Goal: Task Accomplishment & Management: Complete application form

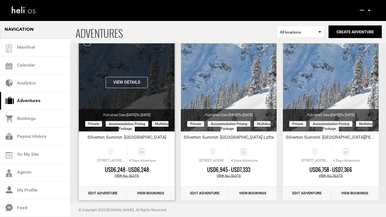
scroll to position [49, 0]
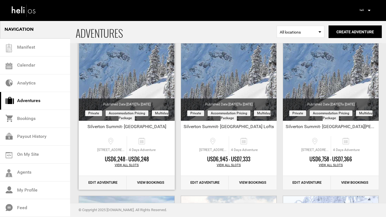
click at [112, 182] on link "Edit Adventure" at bounding box center [103, 183] width 48 height 14
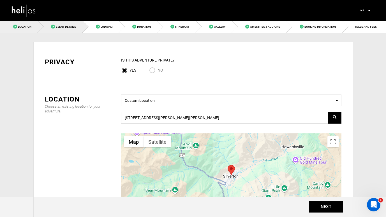
click at [71, 29] on link "Event Details" at bounding box center [60, 26] width 45 height 13
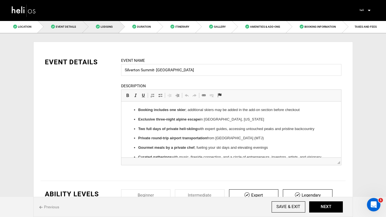
click at [108, 28] on span "Lodging" at bounding box center [107, 26] width 12 height 3
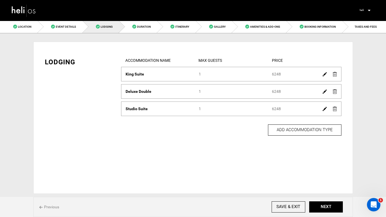
click at [323, 74] on img at bounding box center [324, 74] width 4 height 4
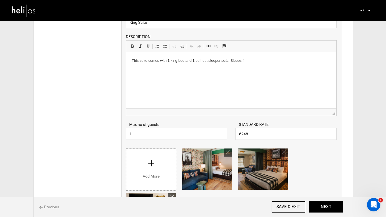
scroll to position [67, 0]
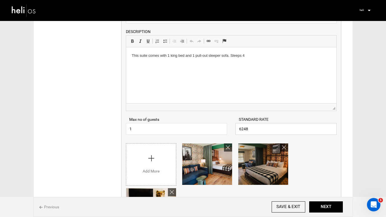
drag, startPoint x: 258, startPoint y: 131, endPoint x: 225, endPoint y: 130, distance: 32.2
click at [225, 130] on div "Max no of guests 1 Please enter a valid Guest no. STANDARD RATE 6248 Please ent…" at bounding box center [231, 123] width 219 height 24
type input "5748"
click at [323, 207] on button "NEXT" at bounding box center [326, 207] width 34 height 11
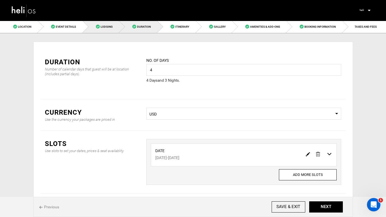
click at [105, 28] on span "Lodging" at bounding box center [107, 26] width 12 height 3
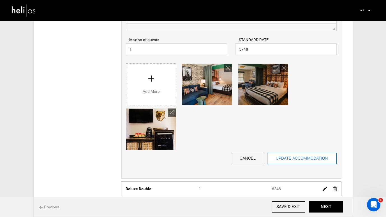
scroll to position [148, 0]
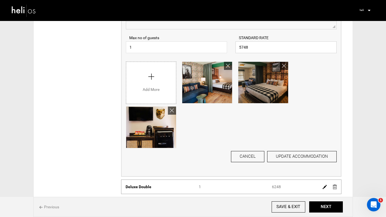
drag, startPoint x: 251, startPoint y: 47, endPoint x: 232, endPoint y: 47, distance: 19.6
click at [232, 47] on div "STANDARD RATE 5748 Please enter a valid Price." at bounding box center [285, 44] width 109 height 18
click at [311, 155] on button "UPDATE ACCOMMODATION" at bounding box center [301, 156] width 69 height 11
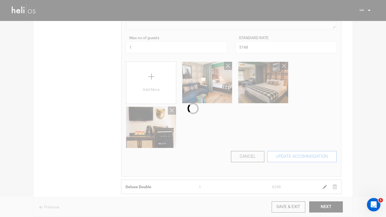
scroll to position [0, 0]
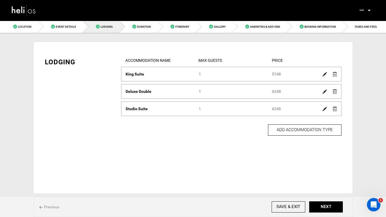
click at [324, 92] on img at bounding box center [324, 92] width 4 height 4
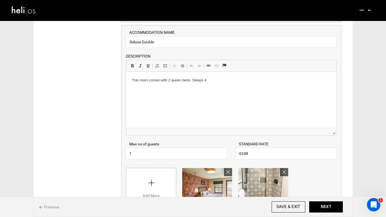
scroll to position [66, 0]
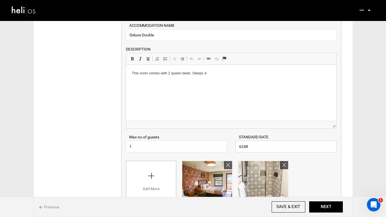
drag, startPoint x: 268, startPoint y: 145, endPoint x: 230, endPoint y: 144, distance: 38.1
click at [230, 144] on div "Max no of guests 1 Please enter a valid Guest no. STANDARD RATE 6248 Please ent…" at bounding box center [231, 141] width 219 height 24
paste input "57"
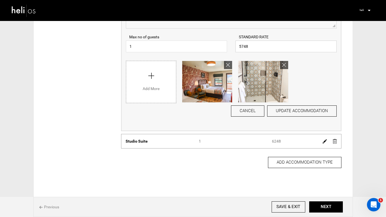
scroll to position [174, 0]
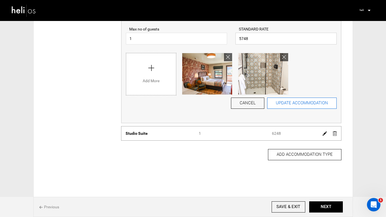
type input "5748"
click at [312, 104] on button "UPDATE ACCOMMODATION" at bounding box center [301, 103] width 69 height 11
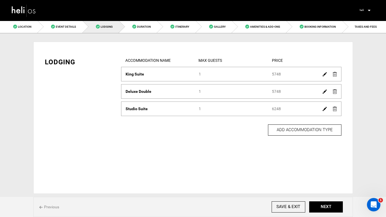
scroll to position [0, 0]
click at [323, 109] on img at bounding box center [324, 109] width 4 height 4
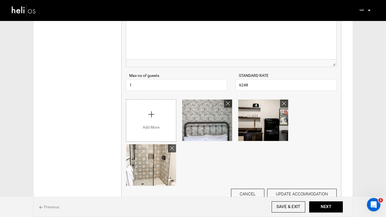
scroll to position [148, 0]
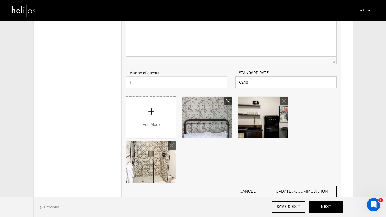
drag, startPoint x: 252, startPoint y: 81, endPoint x: 229, endPoint y: 81, distance: 22.4
click at [230, 81] on div "Max no of guests 1 Please enter a valid Guest no. STANDARD RATE 6248 Please ent…" at bounding box center [231, 76] width 219 height 24
paste input "57"
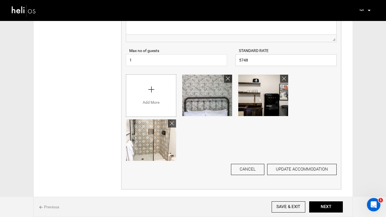
scroll to position [171, 0]
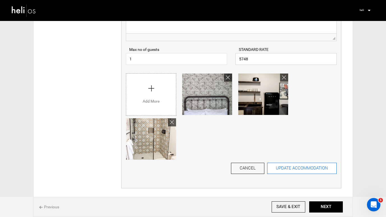
type input "5748"
click at [307, 166] on button "UPDATE ACCOMMODATION" at bounding box center [301, 168] width 69 height 11
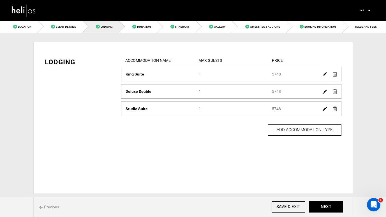
scroll to position [0, 0]
click at [319, 206] on button "NEXT" at bounding box center [326, 207] width 34 height 11
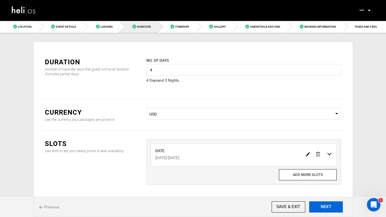
click at [319, 206] on button "NEXT" at bounding box center [326, 207] width 34 height 11
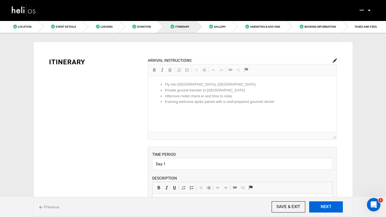
click at [319, 206] on button "NEXT" at bounding box center [326, 207] width 34 height 11
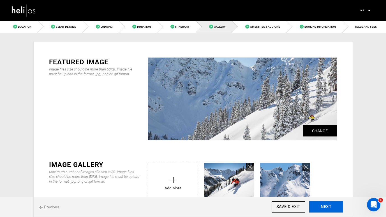
click at [319, 206] on button "NEXT" at bounding box center [326, 207] width 34 height 11
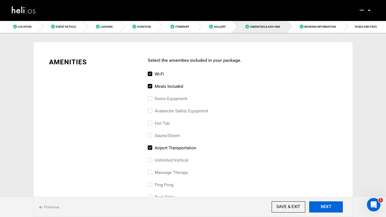
click at [319, 206] on button "NEXT" at bounding box center [326, 207] width 34 height 11
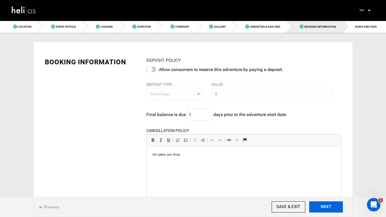
click at [319, 206] on button "NEXT" at bounding box center [326, 207] width 34 height 11
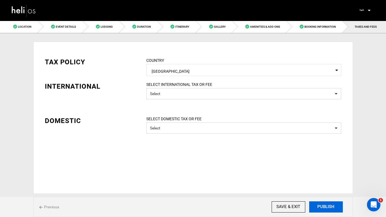
click at [319, 206] on button "PUBLISH" at bounding box center [326, 207] width 34 height 11
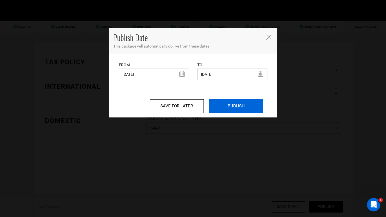
click at [241, 109] on input "PUBLISH" at bounding box center [236, 106] width 54 height 14
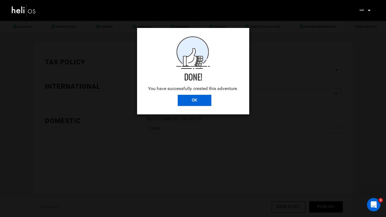
click at [195, 99] on input "OK" at bounding box center [195, 100] width 34 height 11
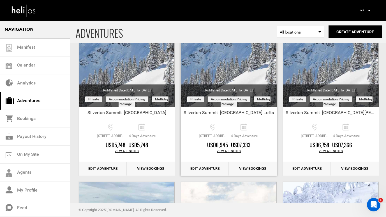
scroll to position [64, 0]
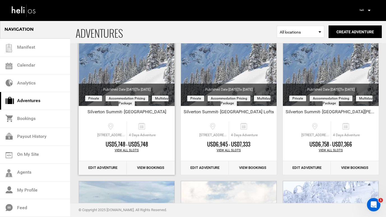
click at [104, 168] on link "Edit Adventure" at bounding box center [103, 168] width 48 height 14
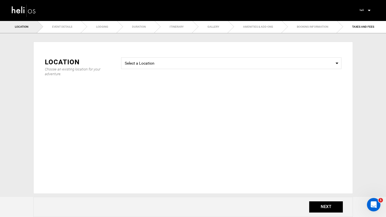
checkbox input "true"
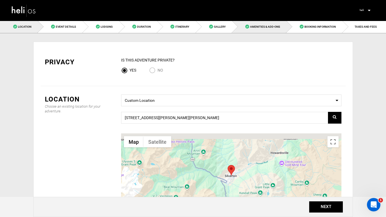
click at [256, 24] on link "Amenities & Add-Ons" at bounding box center [259, 26] width 54 height 13
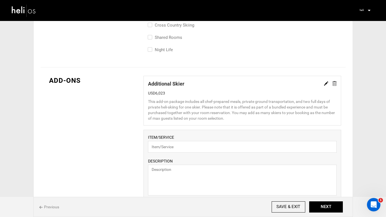
scroll to position [357, 0]
click at [325, 84] on img at bounding box center [326, 84] width 4 height 4
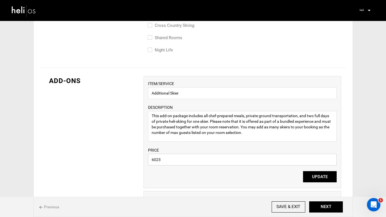
drag, startPoint x: 203, startPoint y: 164, endPoint x: 139, endPoint y: 159, distance: 64.0
click at [139, 159] on div "ADD-ONS ITEM/SERVICE Additional Skier DESCRIPTION This add-on package includes …" at bounding box center [193, 201] width 305 height 267
type input "5523"
click at [323, 177] on button "UPDATE" at bounding box center [320, 176] width 34 height 11
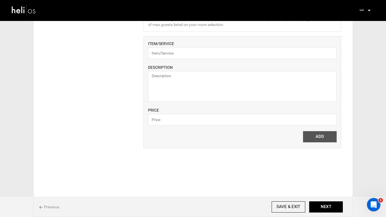
scroll to position [456, 0]
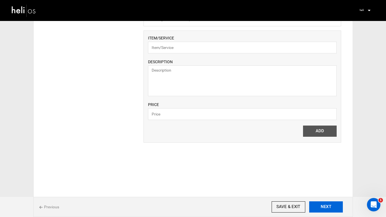
click at [325, 208] on button "NEXT" at bounding box center [326, 207] width 34 height 11
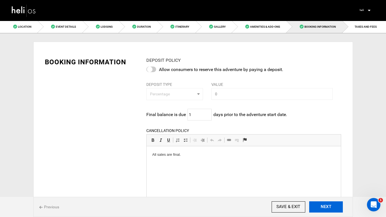
click at [325, 208] on button "NEXT" at bounding box center [326, 207] width 34 height 11
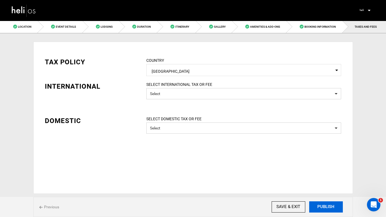
click at [325, 208] on button "PUBLISH" at bounding box center [326, 207] width 34 height 11
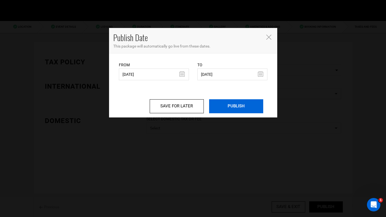
click at [239, 109] on input "PUBLISH" at bounding box center [236, 106] width 54 height 14
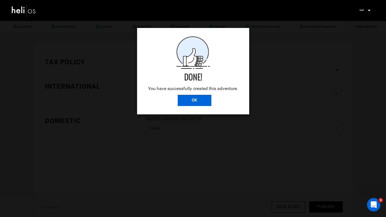
click at [197, 100] on input "OK" at bounding box center [195, 100] width 34 height 11
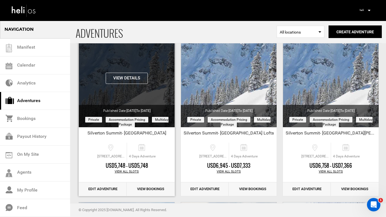
scroll to position [43, 0]
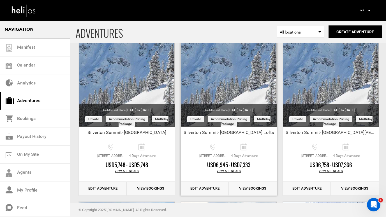
click at [209, 190] on link "Edit Adventure" at bounding box center [205, 189] width 48 height 14
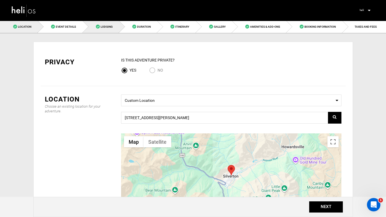
click at [111, 29] on link "Lodging" at bounding box center [101, 26] width 36 height 13
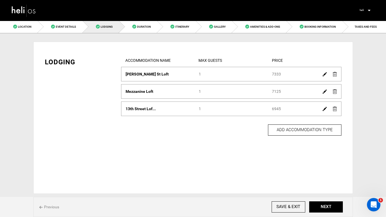
click at [324, 74] on img at bounding box center [324, 74] width 4 height 4
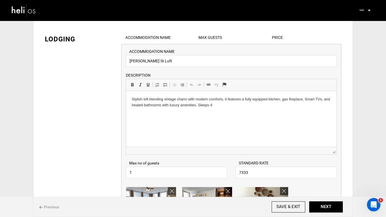
scroll to position [29, 0]
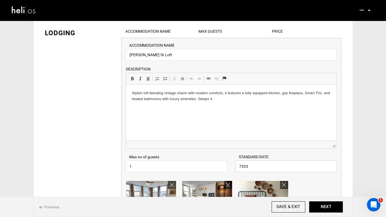
drag, startPoint x: 243, startPoint y: 168, endPoint x: 234, endPoint y: 168, distance: 9.5
click at [234, 168] on div "STANDARD RATE 7333 Please enter a valid Price." at bounding box center [285, 163] width 109 height 18
type input "6833"
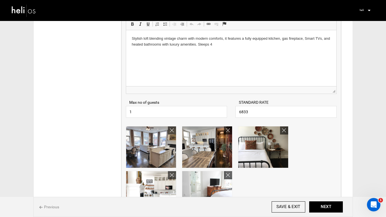
scroll to position [126, 0]
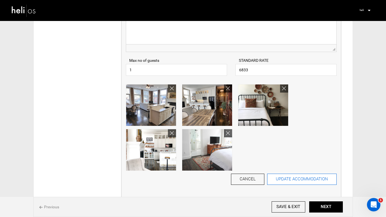
click at [313, 179] on button "UPDATE ACCOMMODATION" at bounding box center [301, 179] width 69 height 11
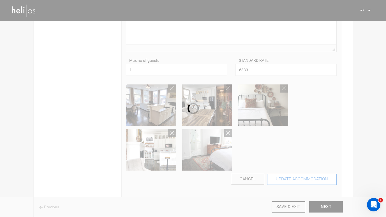
scroll to position [0, 0]
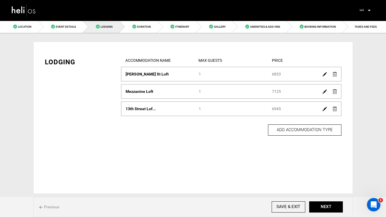
click at [322, 93] on img at bounding box center [324, 92] width 4 height 4
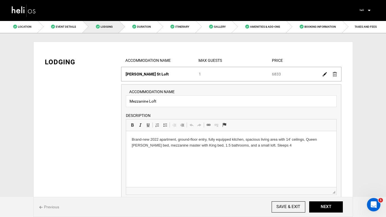
scroll to position [46, 0]
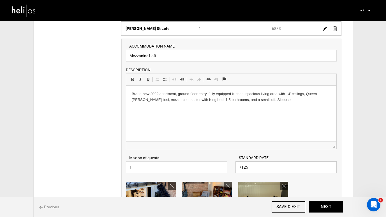
click at [257, 169] on input "7125" at bounding box center [285, 168] width 101 height 12
drag, startPoint x: 257, startPoint y: 169, endPoint x: 234, endPoint y: 167, distance: 23.6
click at [234, 167] on div "STANDARD RATE 7125 Please enter a valid Price." at bounding box center [285, 164] width 109 height 18
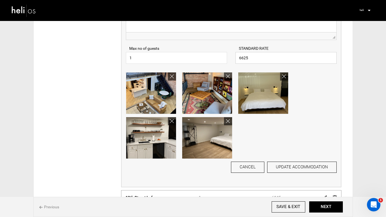
scroll to position [165, 0]
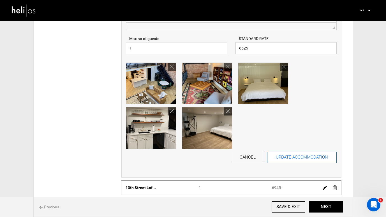
type input "6625"
click at [311, 158] on button "UPDATE ACCOMMODATION" at bounding box center [301, 157] width 69 height 11
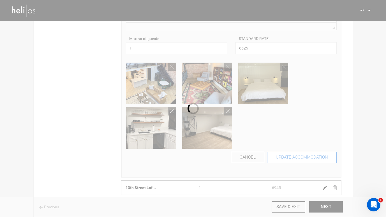
scroll to position [0, 0]
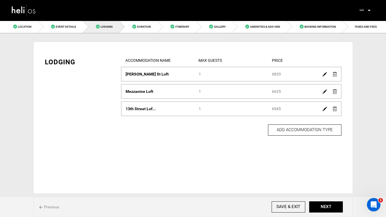
click at [323, 110] on img at bounding box center [324, 109] width 4 height 4
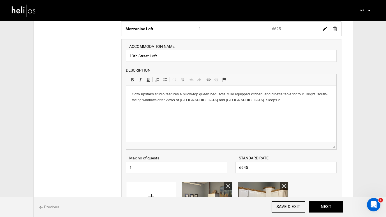
scroll to position [63, 0]
click at [250, 168] on input "6945" at bounding box center [285, 167] width 101 height 12
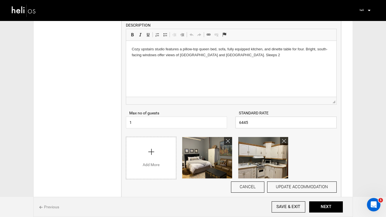
scroll to position [121, 0]
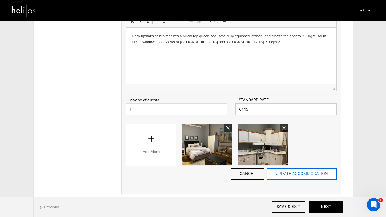
type input "6445"
click at [312, 174] on button "UPDATE ACCOMMODATION" at bounding box center [301, 174] width 69 height 11
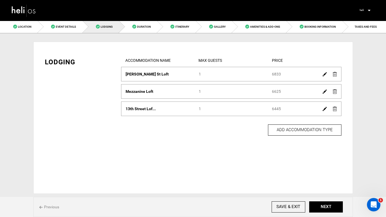
scroll to position [0, 0]
click at [322, 205] on button "NEXT" at bounding box center [326, 207] width 34 height 11
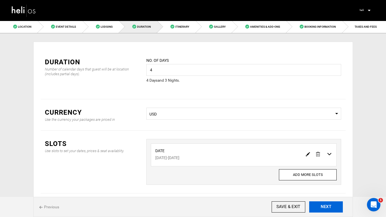
click at [322, 205] on button "NEXT" at bounding box center [326, 207] width 34 height 11
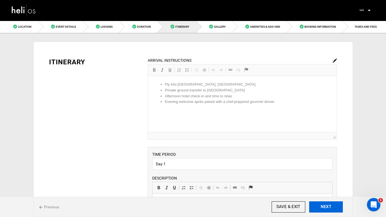
click at [322, 205] on button "NEXT" at bounding box center [326, 207] width 34 height 11
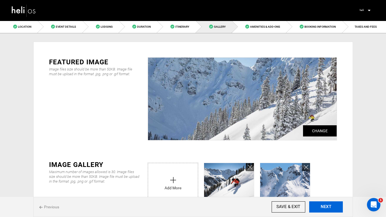
click at [322, 205] on button "NEXT" at bounding box center [326, 207] width 34 height 11
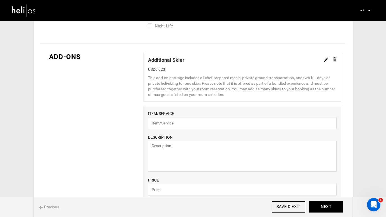
scroll to position [381, 0]
click at [325, 60] on img at bounding box center [326, 59] width 4 height 4
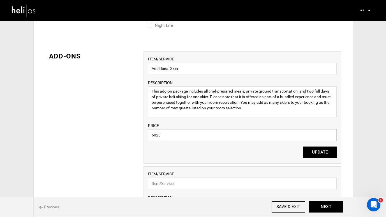
click at [173, 135] on input "6023" at bounding box center [242, 135] width 188 height 12
type input "6"
type input "5523"
click at [321, 153] on button "UPDATE" at bounding box center [320, 152] width 34 height 11
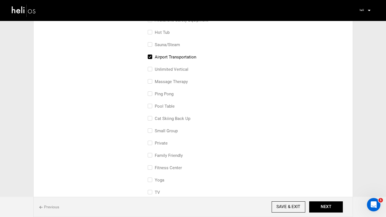
scroll to position [88, 0]
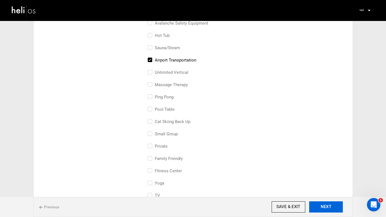
click at [324, 208] on button "NEXT" at bounding box center [326, 207] width 34 height 11
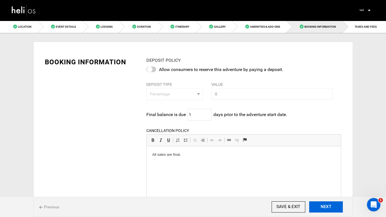
click at [324, 208] on button "NEXT" at bounding box center [326, 207] width 34 height 11
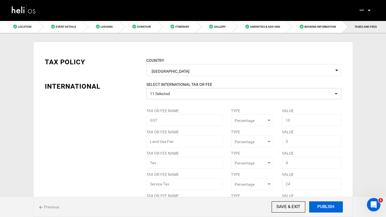
click at [324, 208] on button "PUBLISH" at bounding box center [326, 207] width 34 height 11
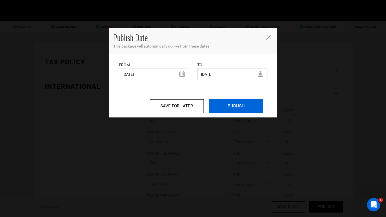
click at [241, 107] on input "PUBLISH" at bounding box center [236, 106] width 54 height 14
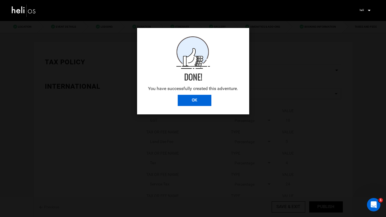
click at [200, 100] on input "OK" at bounding box center [195, 100] width 34 height 11
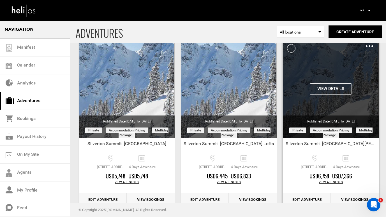
scroll to position [41, 0]
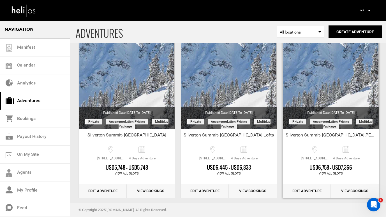
click at [311, 192] on link "Edit Adventure" at bounding box center [307, 192] width 48 height 14
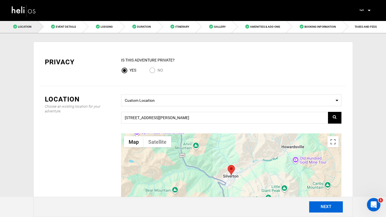
click at [328, 208] on button "NEXT" at bounding box center [326, 207] width 34 height 11
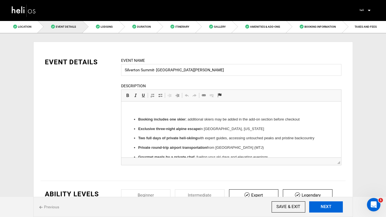
click at [328, 208] on button "NEXT" at bounding box center [326, 207] width 34 height 11
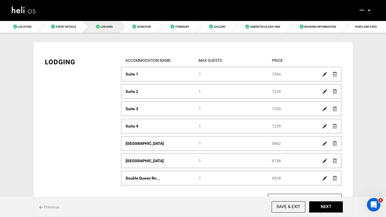
click at [323, 75] on img at bounding box center [324, 74] width 4 height 4
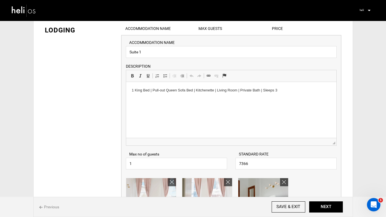
scroll to position [30, 0]
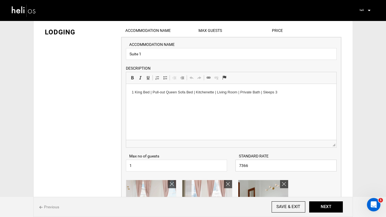
click at [256, 164] on input "7366" at bounding box center [285, 166] width 101 height 12
drag, startPoint x: 256, startPoint y: 164, endPoint x: 222, endPoint y: 160, distance: 33.5
click at [221, 161] on div "Max no of guests 1 Please enter a valid Guest no. STANDARD RATE 7366 Please ent…" at bounding box center [231, 160] width 219 height 24
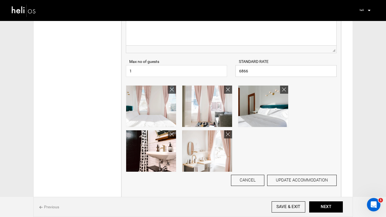
scroll to position [128, 0]
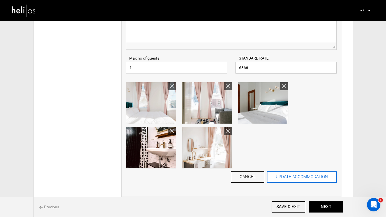
type input "6866"
click at [297, 175] on button "UPDATE ACCOMMODATION" at bounding box center [301, 177] width 69 height 11
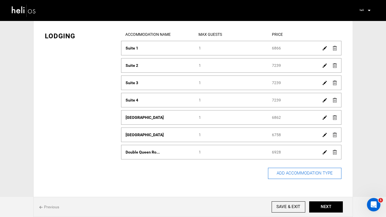
scroll to position [0, 0]
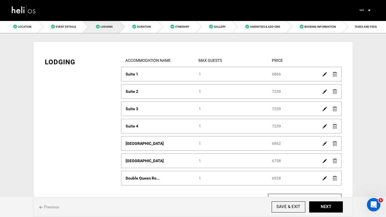
click at [324, 93] on img at bounding box center [324, 92] width 4 height 4
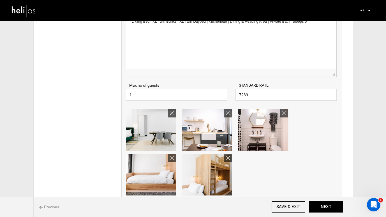
scroll to position [120, 0]
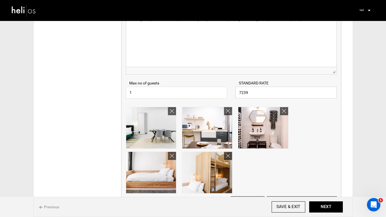
drag, startPoint x: 262, startPoint y: 92, endPoint x: 233, endPoint y: 91, distance: 29.1
click at [233, 91] on div "STANDARD RATE 7239 Please enter a valid Price." at bounding box center [285, 89] width 109 height 18
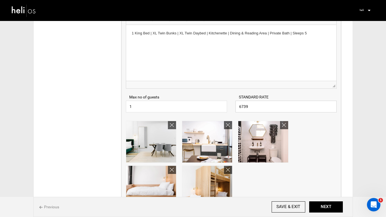
scroll to position [145, 0]
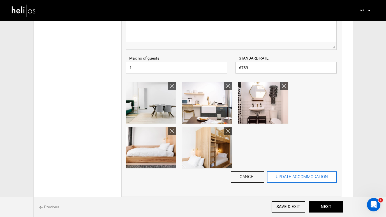
type input "6739"
click at [311, 177] on button "UPDATE ACCOMMODATION" at bounding box center [301, 177] width 69 height 11
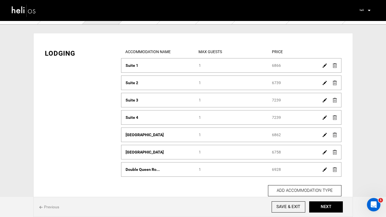
scroll to position [7, 0]
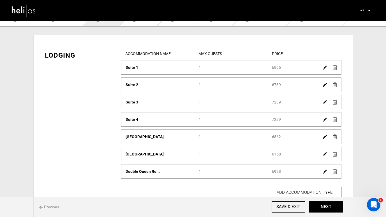
click at [325, 103] on img at bounding box center [324, 102] width 4 height 4
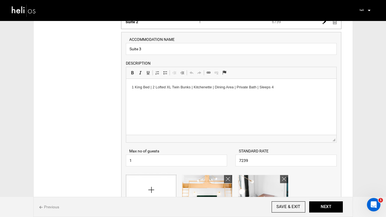
scroll to position [115, 0]
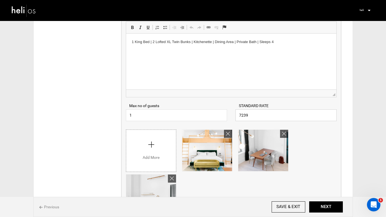
drag, startPoint x: 254, startPoint y: 116, endPoint x: 230, endPoint y: 115, distance: 23.9
click at [230, 115] on div "Max no of guests 1 Please enter a valid Guest no. STANDARD RATE 7239 Please ent…" at bounding box center [231, 109] width 219 height 24
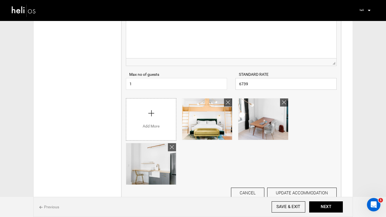
scroll to position [155, 0]
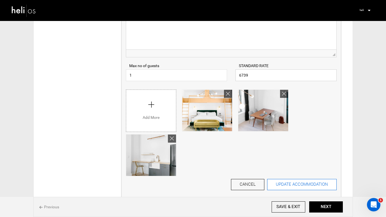
type input "6739"
click at [317, 184] on button "UPDATE ACCOMMODATION" at bounding box center [301, 184] width 69 height 11
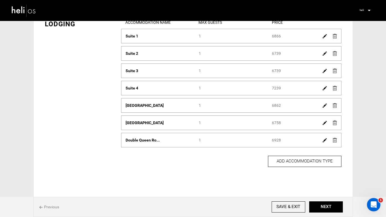
scroll to position [36, 0]
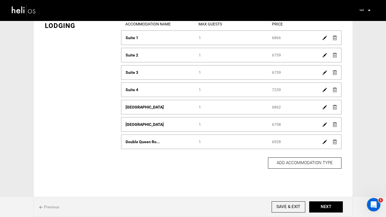
click at [323, 91] on img at bounding box center [324, 90] width 4 height 4
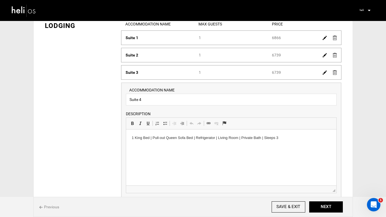
scroll to position [84, 0]
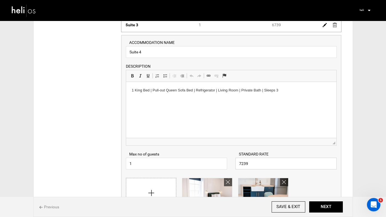
drag, startPoint x: 276, startPoint y: 166, endPoint x: 225, endPoint y: 163, distance: 51.4
click at [225, 163] on div "Max no of guests 1 Please enter a valid Guest no. STANDARD RATE 7239 Please ent…" at bounding box center [231, 158] width 219 height 24
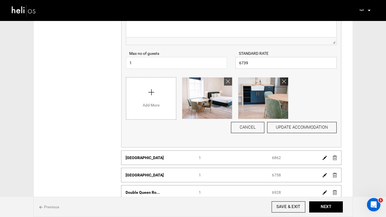
scroll to position [195, 0]
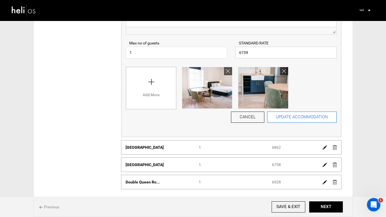
type input "6739"
click at [299, 118] on button "UPDATE ACCOMMODATION" at bounding box center [301, 117] width 69 height 11
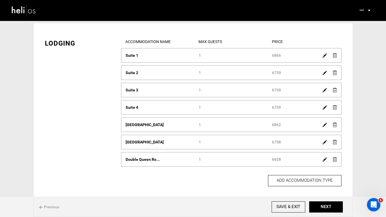
scroll to position [18, 0]
click at [324, 126] on img at bounding box center [324, 125] width 4 height 4
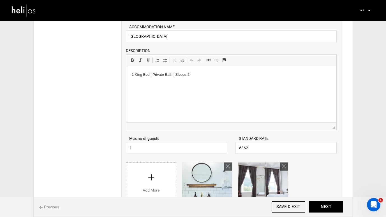
scroll to position [122, 0]
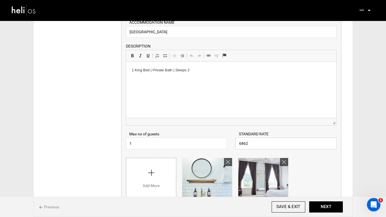
drag, startPoint x: 255, startPoint y: 147, endPoint x: 230, endPoint y: 143, distance: 25.0
click at [230, 143] on div "Max no of guests 1 Please enter a valid Guest no. STANDARD RATE 6862 Please ent…" at bounding box center [231, 138] width 219 height 24
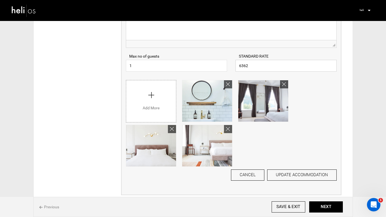
scroll to position [208, 0]
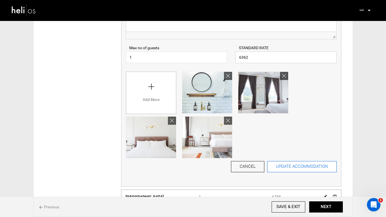
type input "6362"
click at [320, 167] on button "UPDATE ACCOMMODATION" at bounding box center [301, 166] width 69 height 11
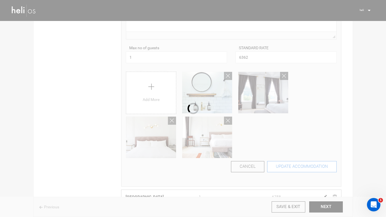
scroll to position [53, 0]
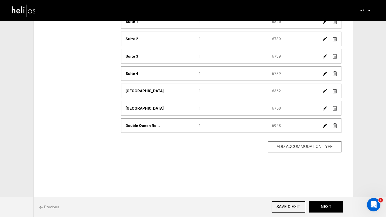
click at [323, 108] on img at bounding box center [324, 108] width 4 height 4
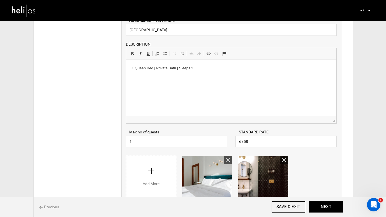
scroll to position [142, 0]
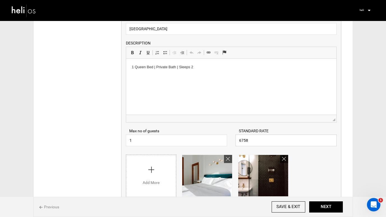
drag, startPoint x: 255, startPoint y: 142, endPoint x: 228, endPoint y: 139, distance: 27.3
click at [228, 140] on div "Max no of guests 1 Please enter a valid Guest no. STANDARD RATE 6758 Please ent…" at bounding box center [231, 135] width 219 height 24
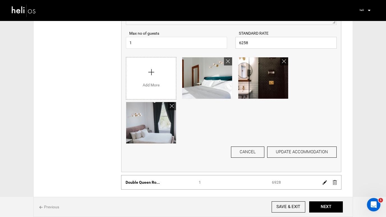
scroll to position [239, 0]
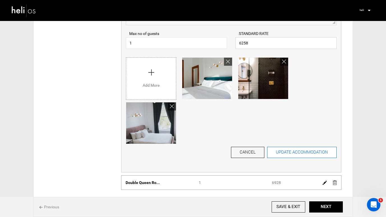
type input "6258"
click at [311, 153] on button "UPDATE ACCOMMODATION" at bounding box center [301, 152] width 69 height 11
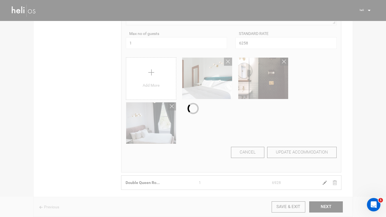
scroll to position [53, 0]
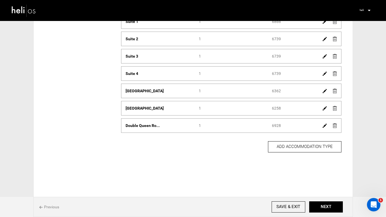
click at [324, 125] on img at bounding box center [324, 126] width 4 height 4
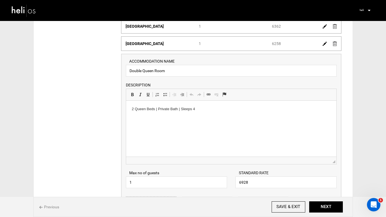
scroll to position [161, 0]
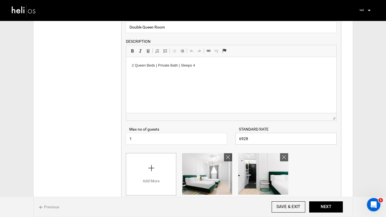
drag, startPoint x: 255, startPoint y: 141, endPoint x: 228, endPoint y: 140, distance: 26.1
click at [228, 140] on div "Max no of guests 1 Please enter a valid Guest no. STANDARD RATE 6928 Please ent…" at bounding box center [231, 133] width 219 height 24
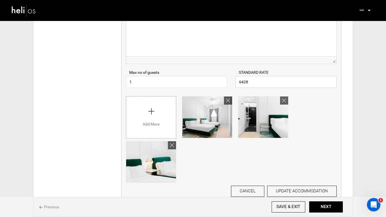
scroll to position [228, 0]
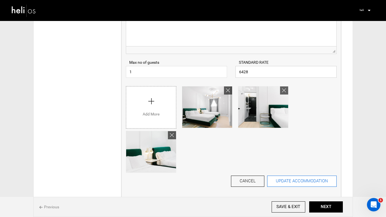
type input "6428"
click at [312, 183] on button "UPDATE ACCOMMODATION" at bounding box center [301, 181] width 69 height 11
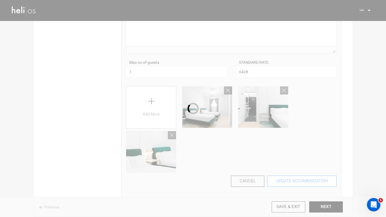
scroll to position [53, 0]
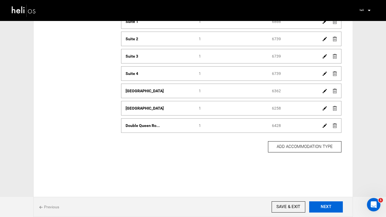
click at [322, 206] on button "NEXT" at bounding box center [326, 207] width 34 height 11
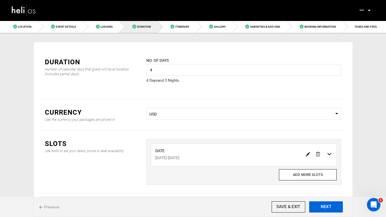
click at [322, 206] on button "NEXT" at bounding box center [326, 207] width 34 height 11
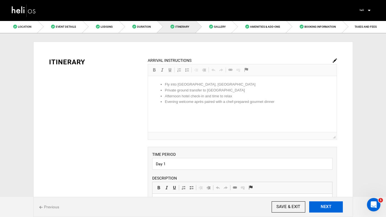
click at [322, 206] on button "NEXT" at bounding box center [326, 207] width 34 height 11
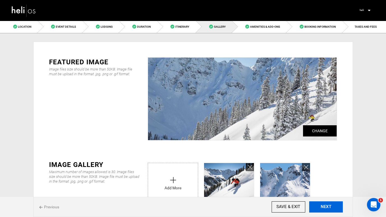
click at [322, 206] on button "NEXT" at bounding box center [326, 207] width 34 height 11
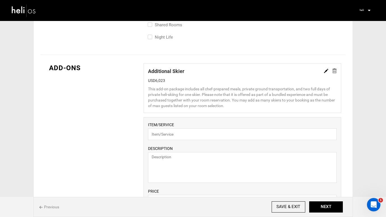
scroll to position [370, 0]
click at [325, 72] on img at bounding box center [326, 71] width 4 height 4
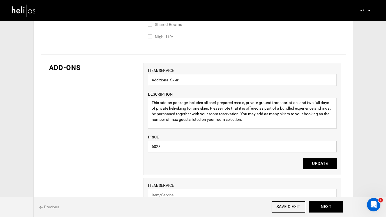
drag, startPoint x: 172, startPoint y: 146, endPoint x: 137, endPoint y: 144, distance: 35.1
click at [137, 145] on div "ADD-ONS ITEM/SERVICE Additional Skier DESCRIPTION This add-on package includes …" at bounding box center [193, 188] width 305 height 267
type input "5523"
click at [312, 163] on button "UPDATE" at bounding box center [320, 163] width 34 height 11
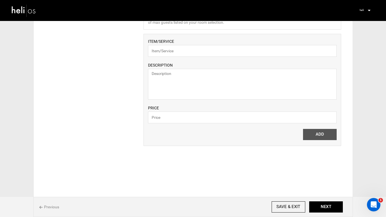
scroll to position [458, 0]
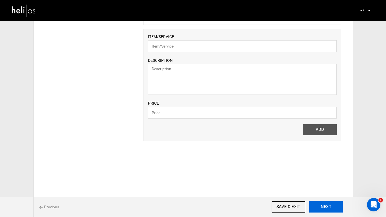
click at [318, 205] on button "NEXT" at bounding box center [326, 207] width 34 height 11
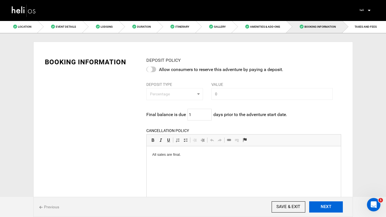
click at [318, 205] on button "NEXT" at bounding box center [326, 207] width 34 height 11
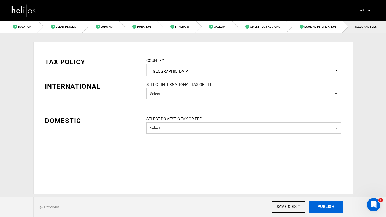
click at [318, 205] on button "PUBLISH" at bounding box center [326, 207] width 34 height 11
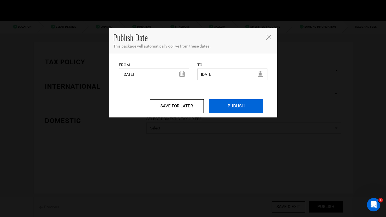
click at [247, 107] on input "PUBLISH" at bounding box center [236, 106] width 54 height 14
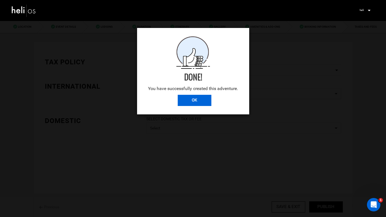
click at [197, 102] on input "OK" at bounding box center [195, 100] width 34 height 11
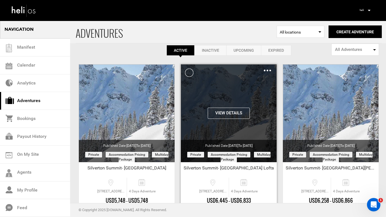
scroll to position [45, 0]
